Goal: Feedback & Contribution: Submit feedback/report problem

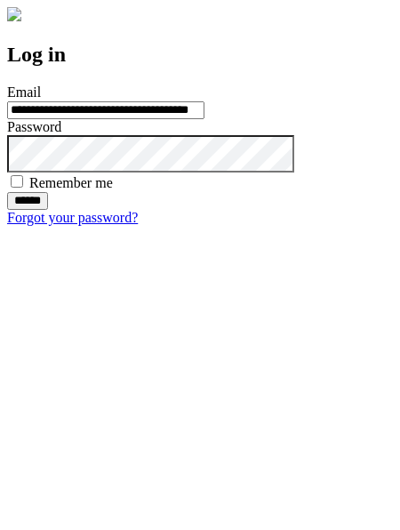
type input "**********"
click at [48, 210] on input "******" at bounding box center [27, 201] width 41 height 18
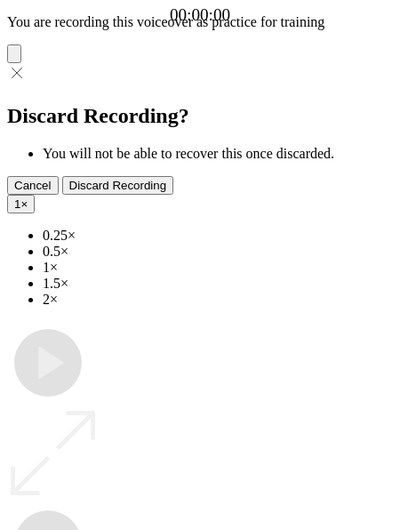
type input "**********"
